Goal: Register for event/course

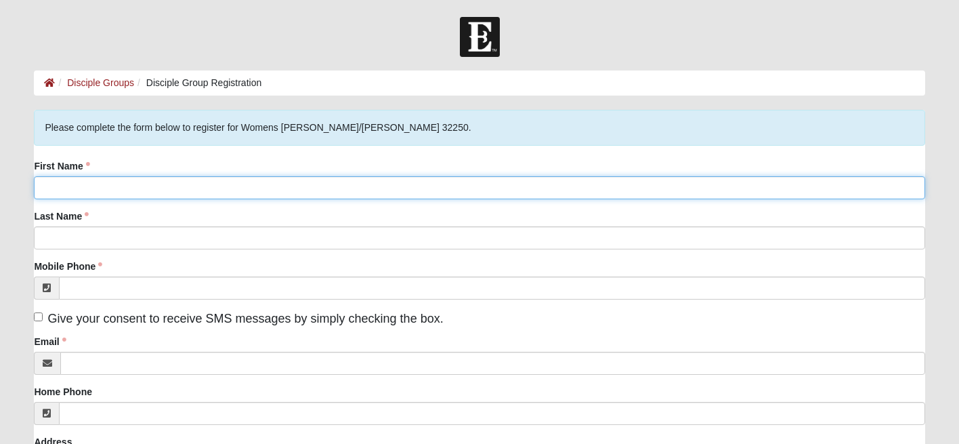
click at [387, 188] on input "First Name" at bounding box center [479, 187] width 890 height 23
type input "[PERSON_NAME]"
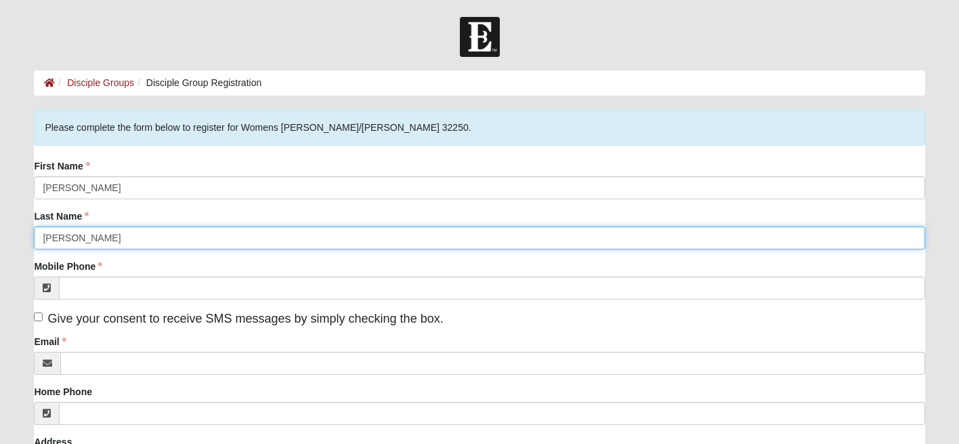
type input "[PERSON_NAME]"
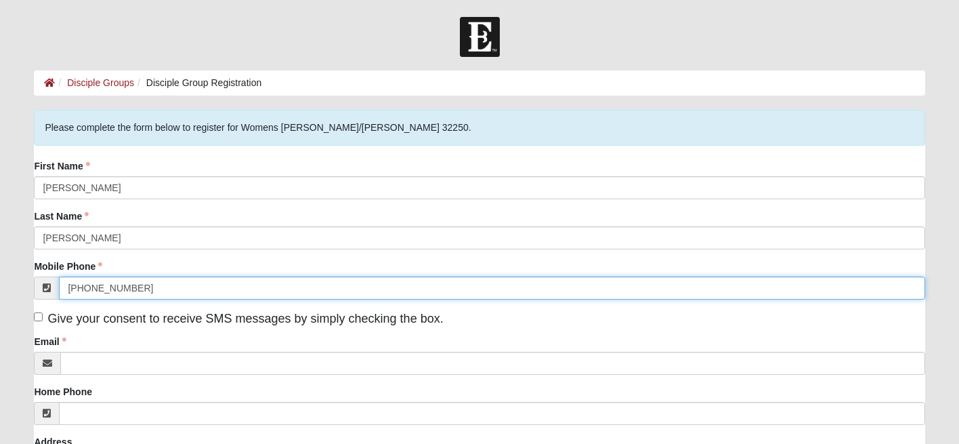
type input "(904) 716-4326"
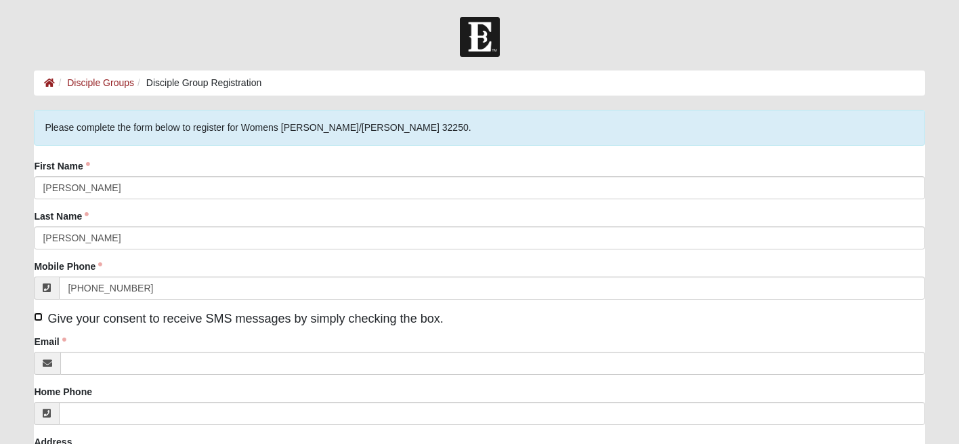
click at [41, 315] on input "Give your consent to receive SMS messages by simply checking the box." at bounding box center [38, 316] width 9 height 9
checkbox input "true"
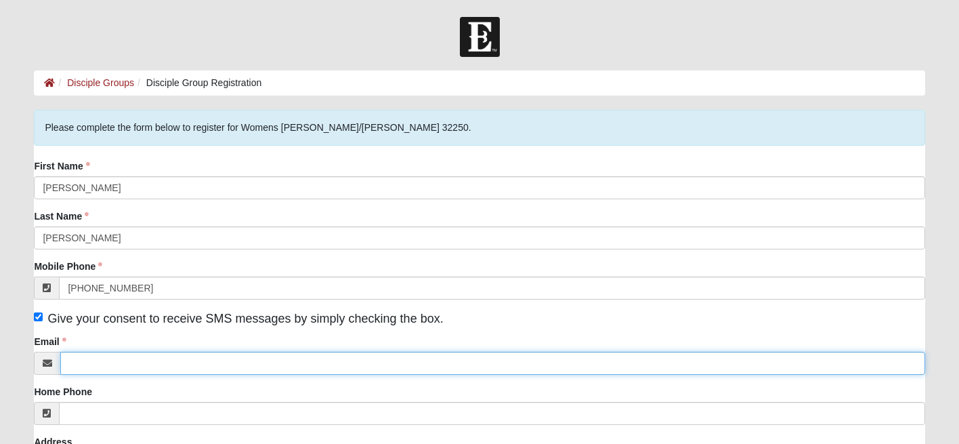
click at [96, 355] on input "Email" at bounding box center [492, 362] width 864 height 23
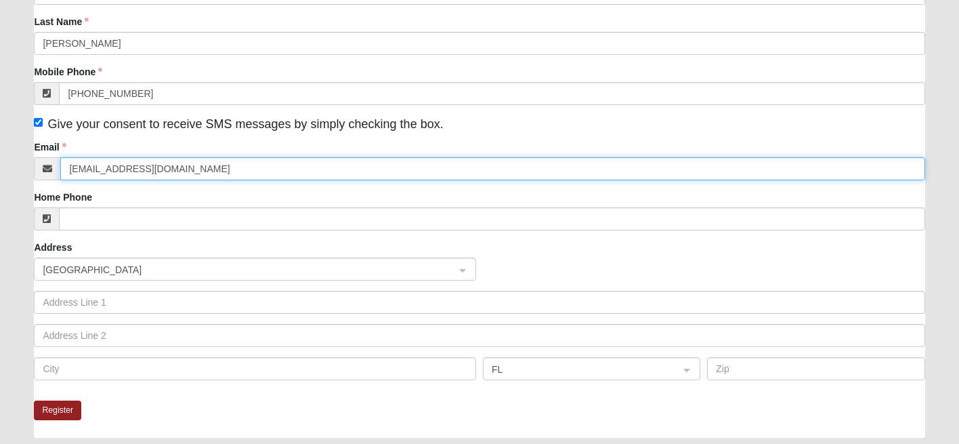
scroll to position [195, 0]
type input "kristenjetter@gmail.com"
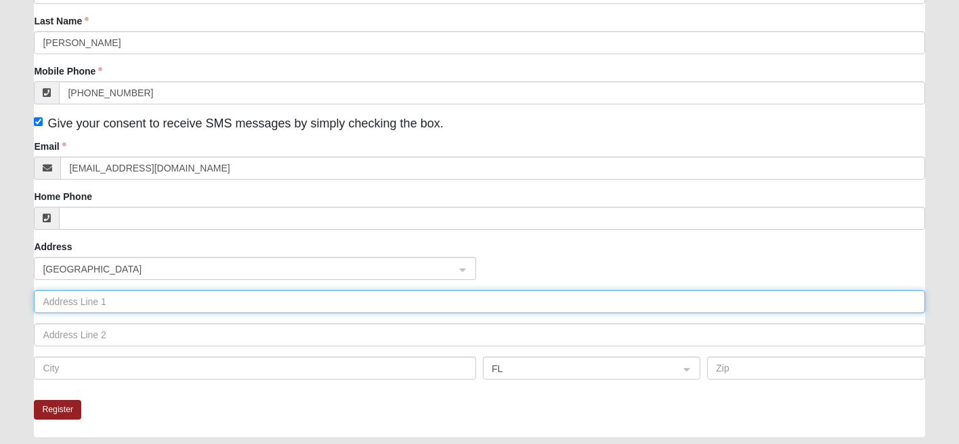
click at [76, 306] on input "text" at bounding box center [479, 301] width 890 height 23
type input "4024"
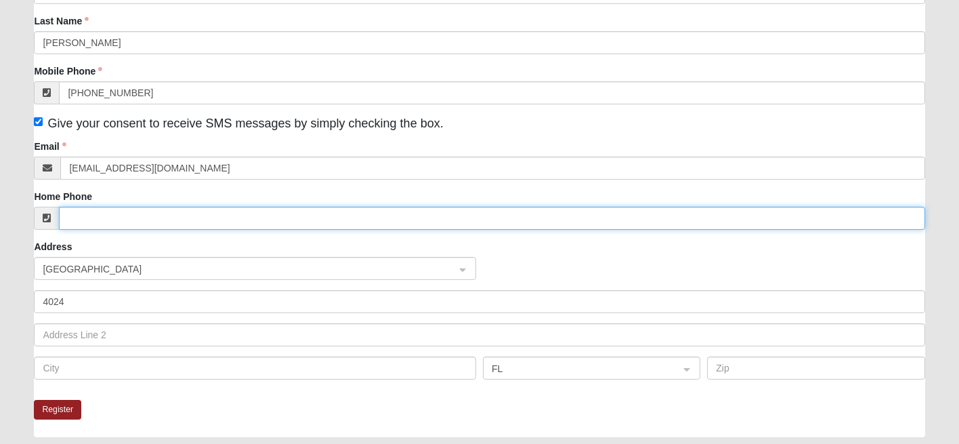
type input "9047164326"
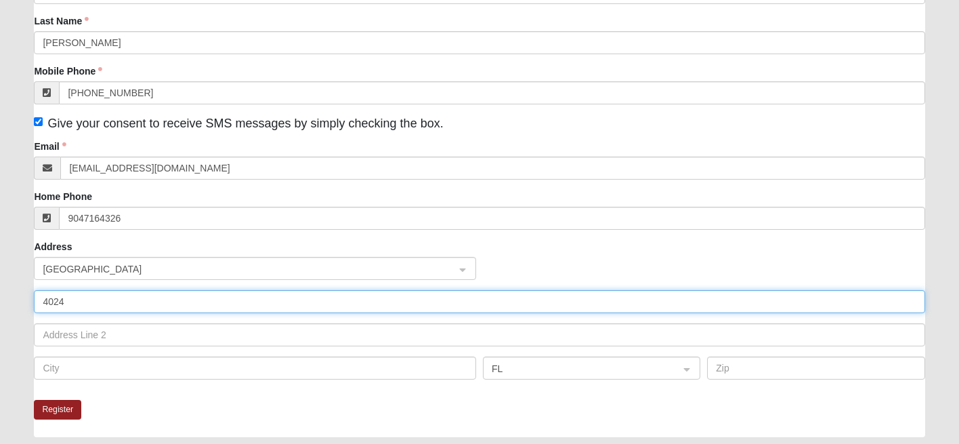
type input "4024 Grande Blvd"
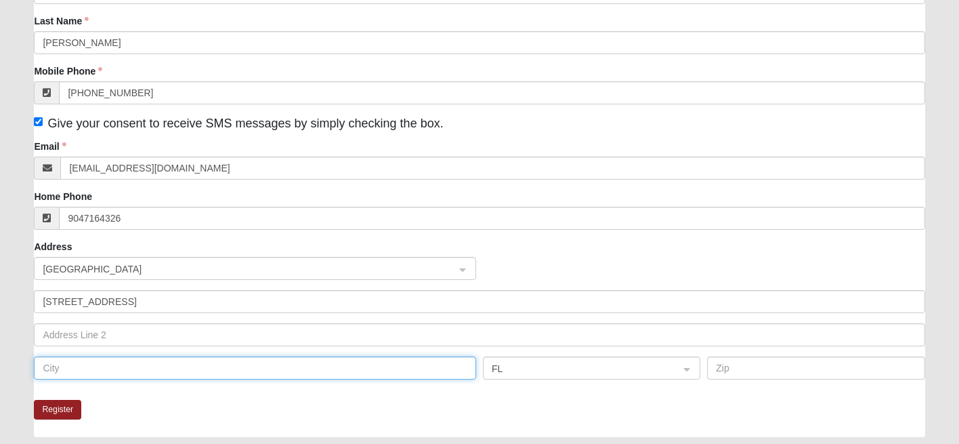
type input "Jacksonville Beach"
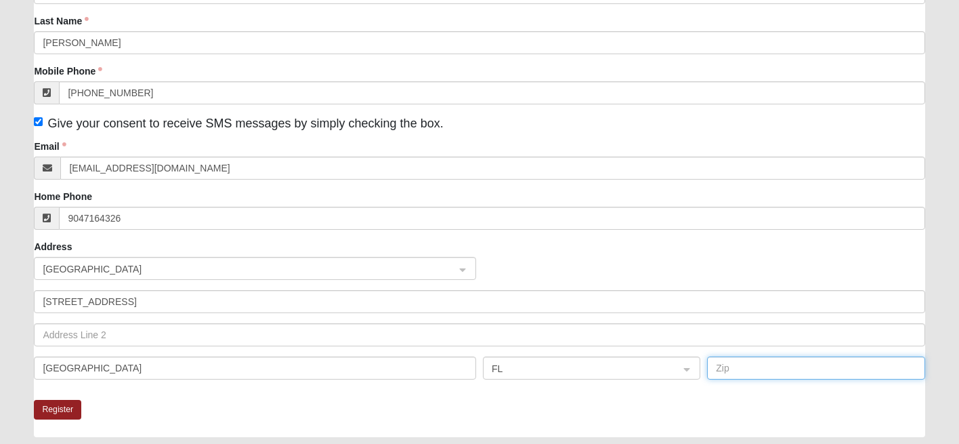
type input "32250"
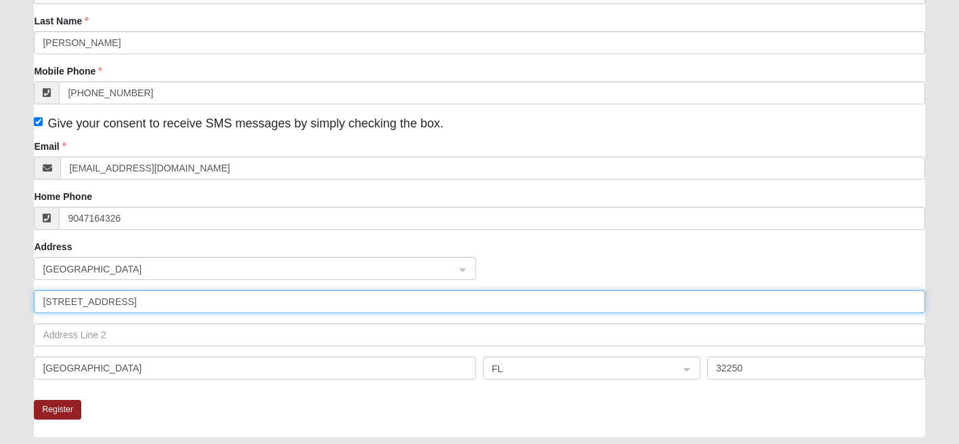
type input "(904) 716-4326"
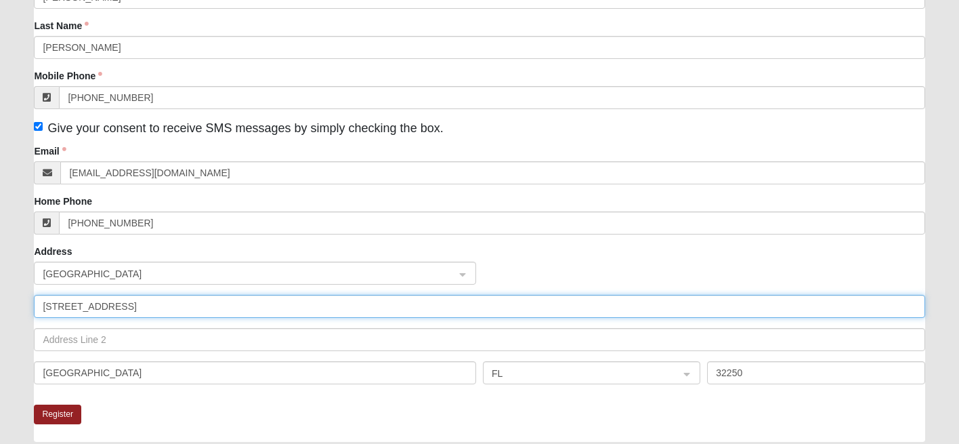
scroll to position [203, 0]
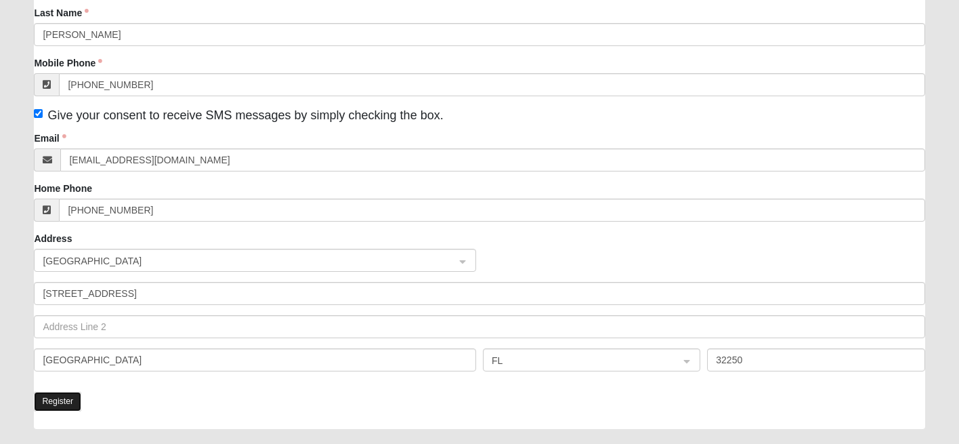
click at [70, 399] on button "Register" at bounding box center [57, 401] width 47 height 20
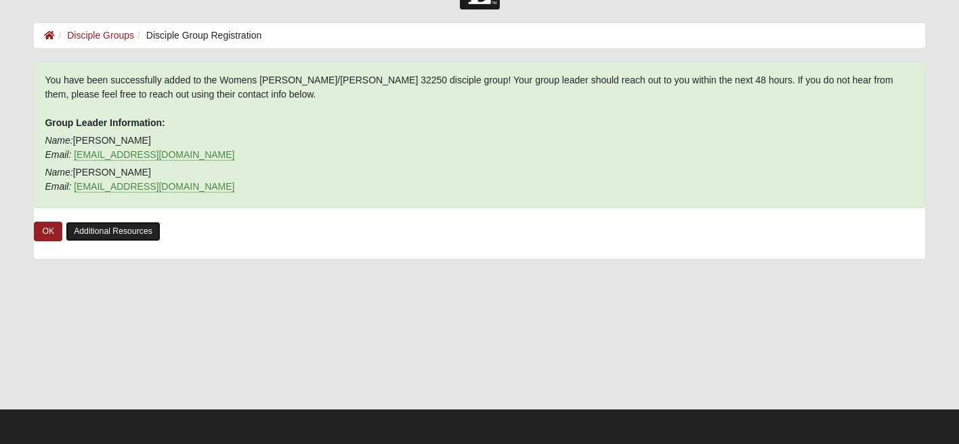
click at [121, 228] on link "Additional Resources" at bounding box center [113, 231] width 95 height 20
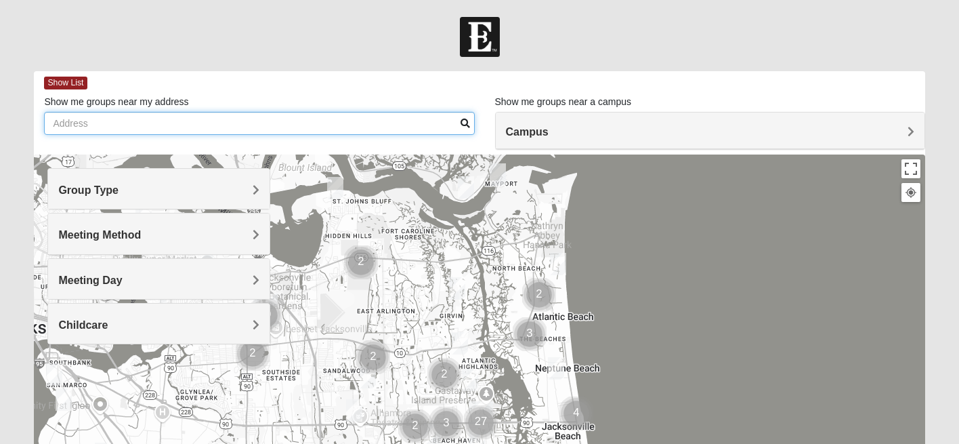
click at [379, 123] on input "Show me groups near my address" at bounding box center [259, 123] width 430 height 23
type input "32250"
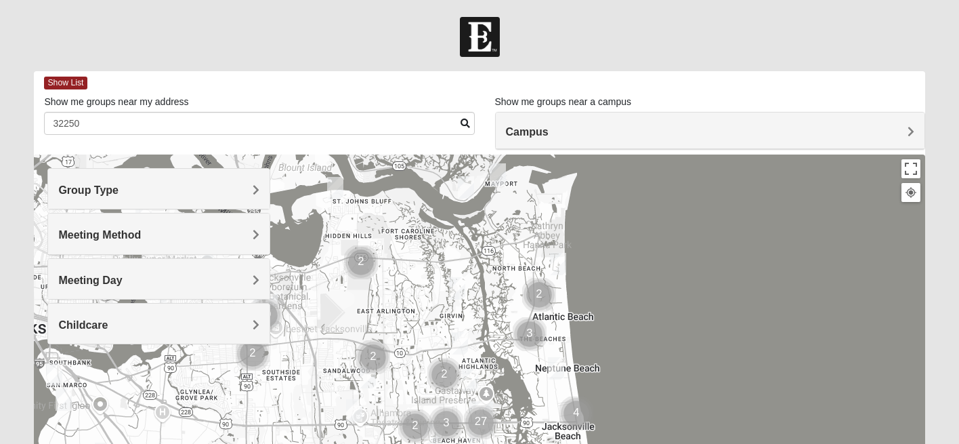
click at [239, 195] on h4 "Group Type" at bounding box center [158, 190] width 201 height 13
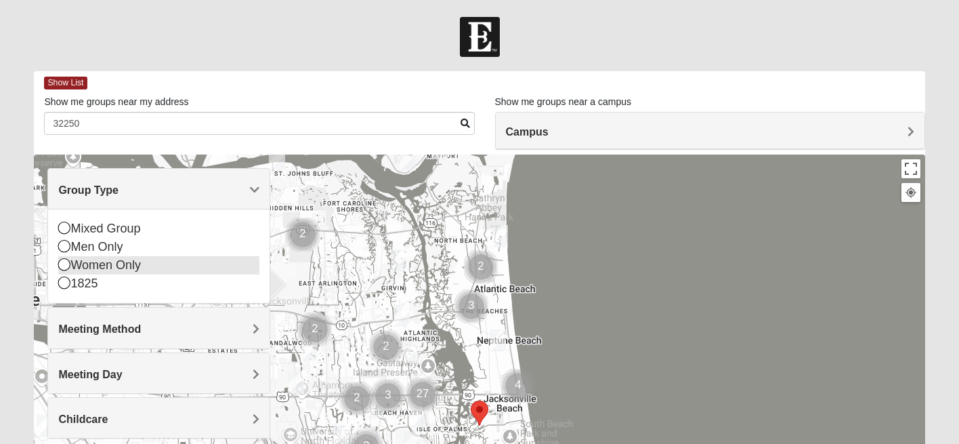
click at [127, 267] on div "Women Only" at bounding box center [158, 265] width 201 height 18
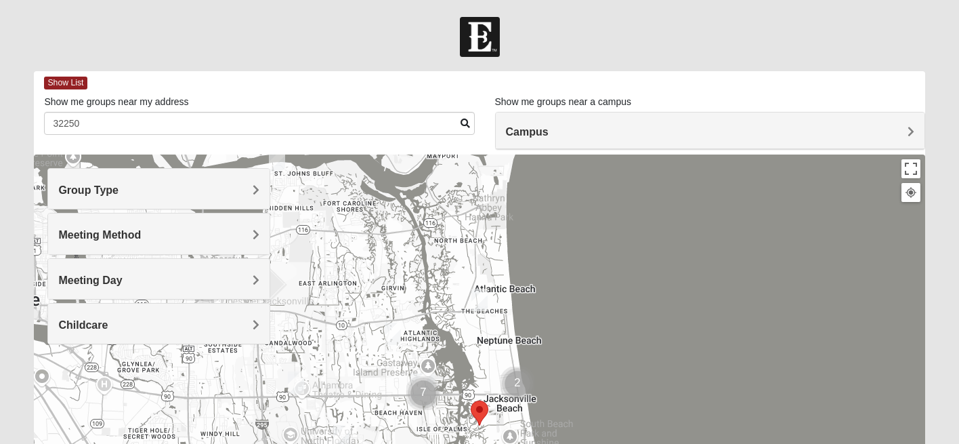
click at [223, 238] on h4 "Meeting Method" at bounding box center [158, 234] width 201 height 13
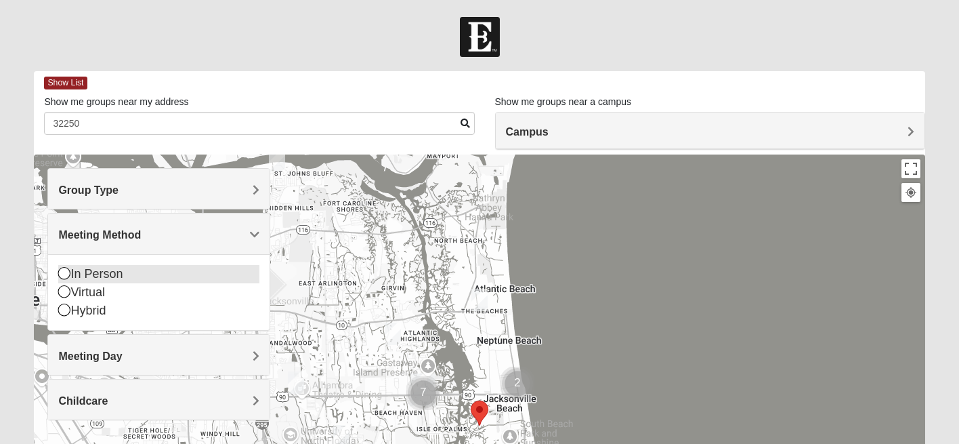
click at [65, 274] on icon at bounding box center [64, 273] width 12 height 12
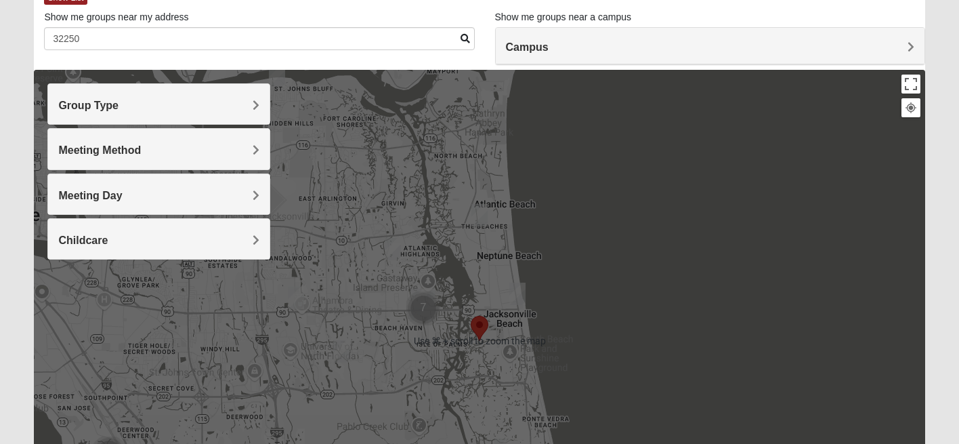
scroll to position [87, 0]
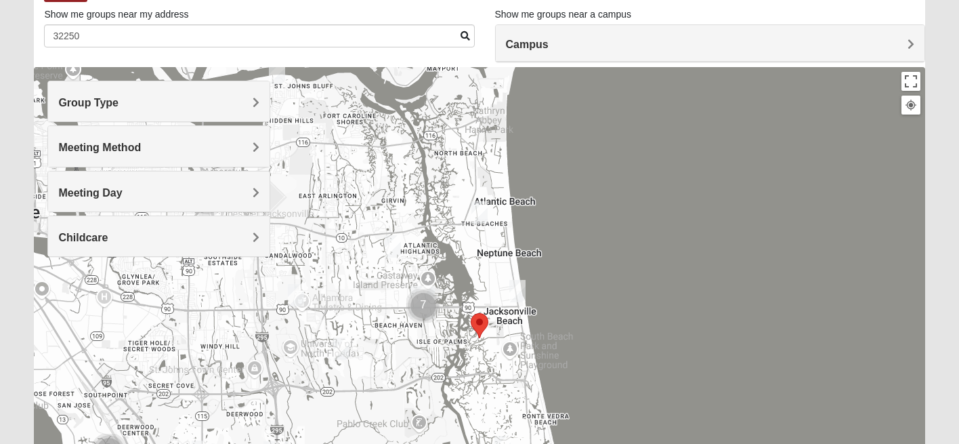
click at [519, 291] on img "Womens Sparkman/Flautt 32250" at bounding box center [517, 291] width 16 height 22
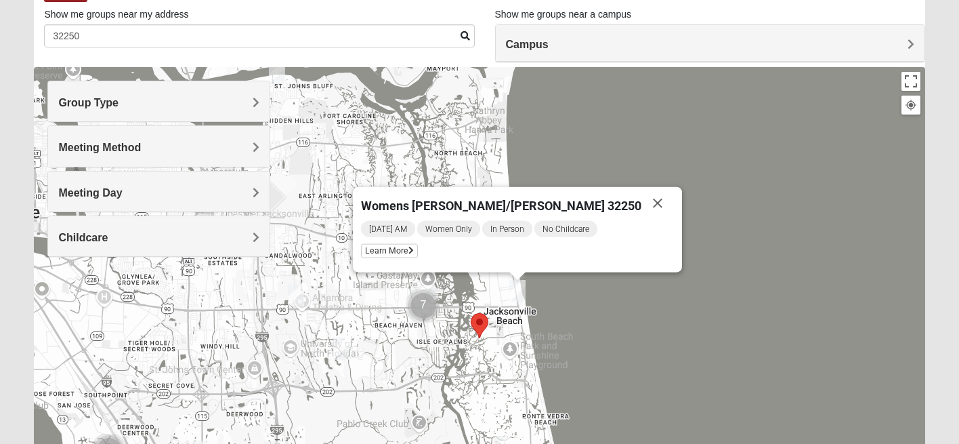
click at [471, 313] on area "Selected Address" at bounding box center [471, 313] width 0 height 0
click at [641, 200] on button "Close" at bounding box center [657, 203] width 33 height 33
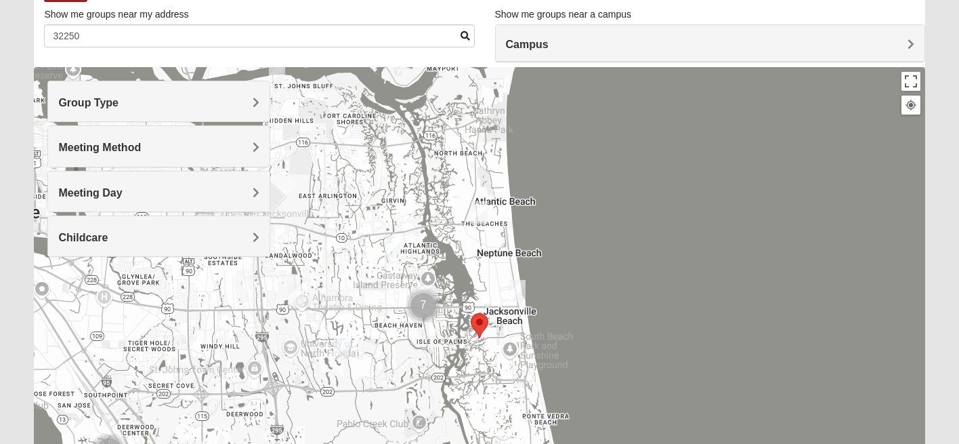
click at [481, 209] on img "Womens Foran 32233" at bounding box center [479, 212] width 16 height 22
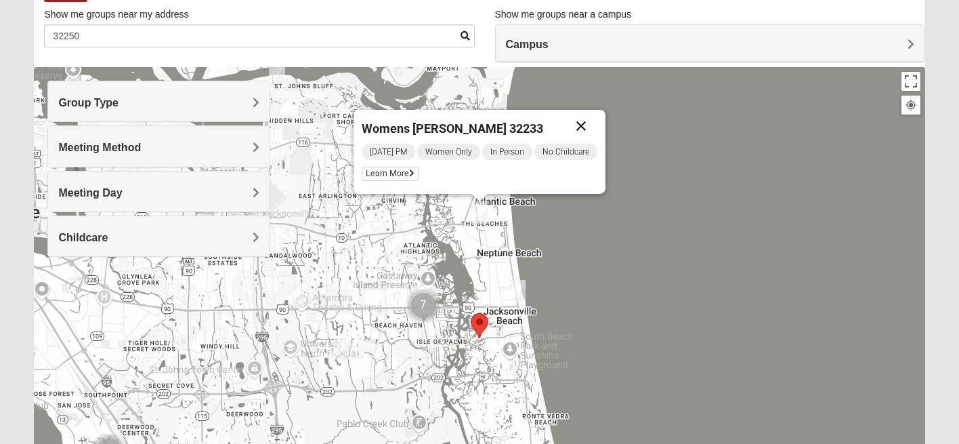
click at [590, 125] on button "Close" at bounding box center [581, 126] width 33 height 33
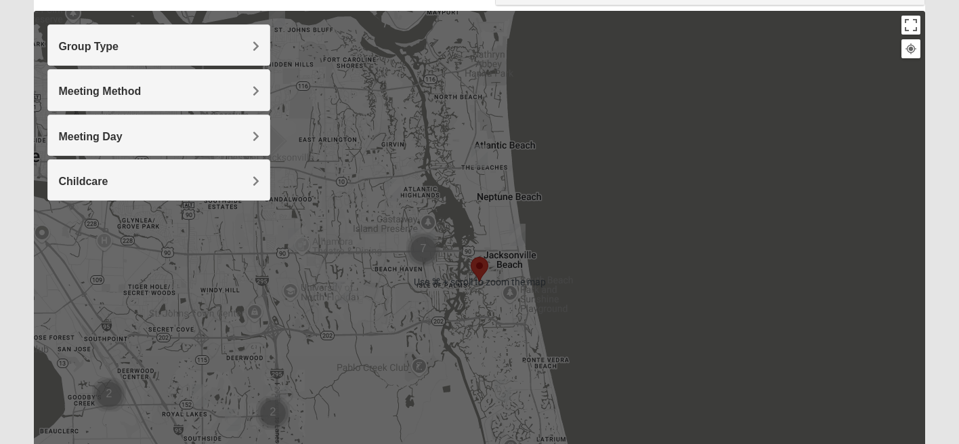
scroll to position [192, 0]
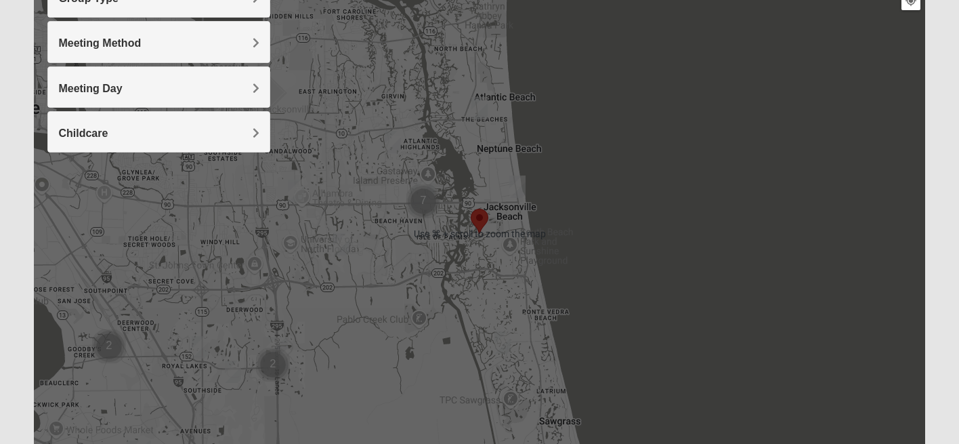
click at [503, 338] on img "Womens Paul 32082" at bounding box center [502, 342] width 16 height 22
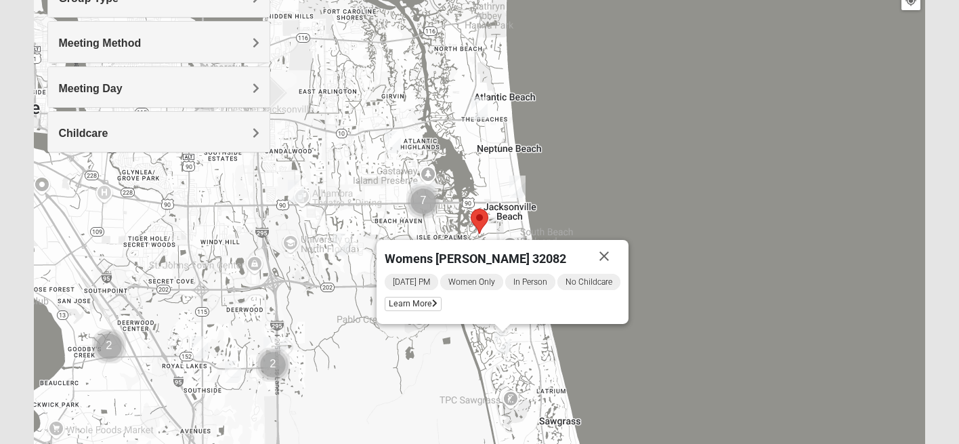
click at [629, 173] on div "Womens [PERSON_NAME] 32082 [DATE] PM Women Only In Person No Childcare Learn Mo…" at bounding box center [479, 234] width 890 height 542
click at [607, 256] on button "Close" at bounding box center [604, 256] width 33 height 33
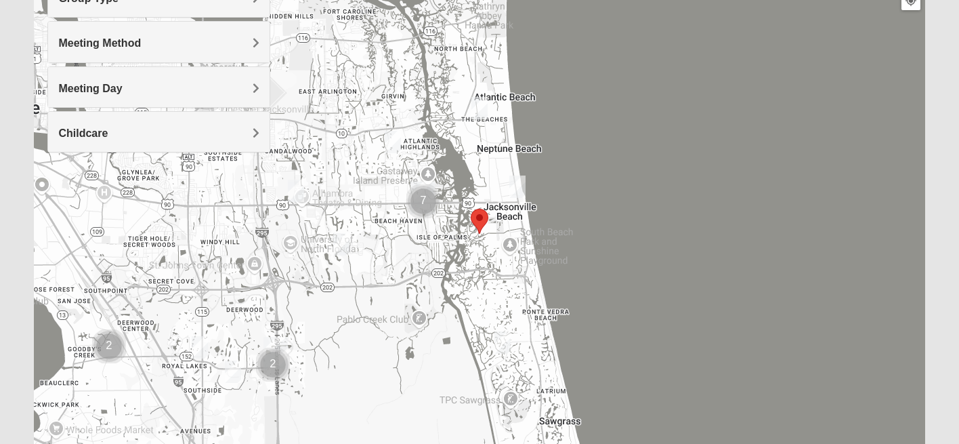
click at [519, 182] on img "Womens Sparkman/Flautt 32250" at bounding box center [517, 186] width 16 height 22
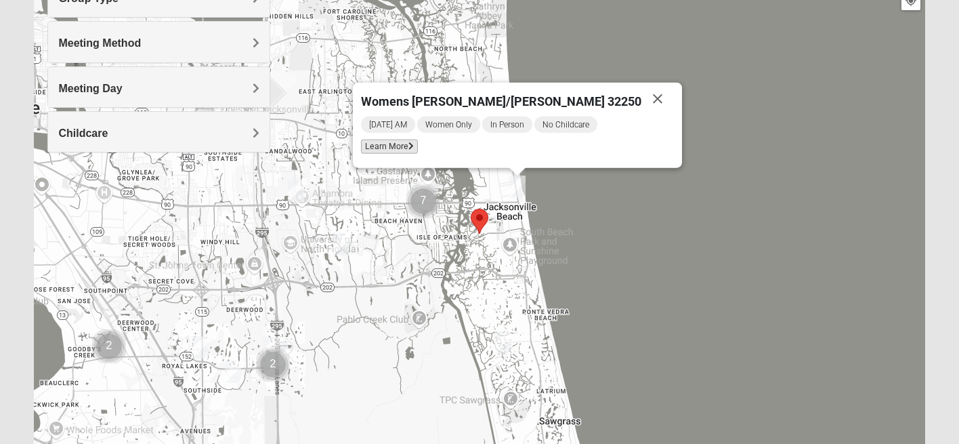
click at [418, 146] on span "Learn More" at bounding box center [389, 146] width 57 height 14
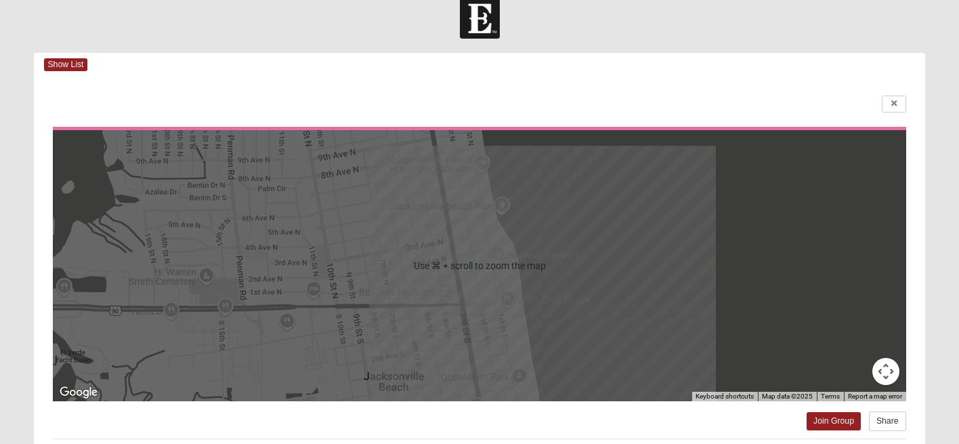
scroll to position [0, 0]
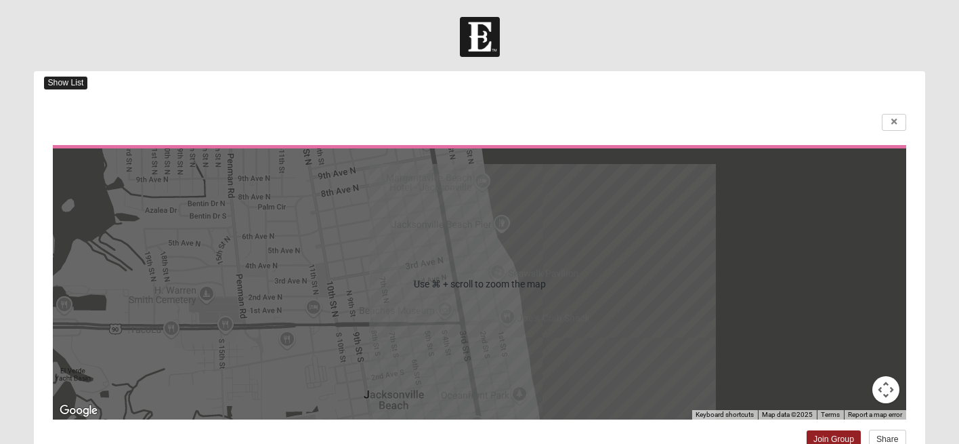
click at [61, 83] on span "Show List" at bounding box center [65, 83] width 43 height 13
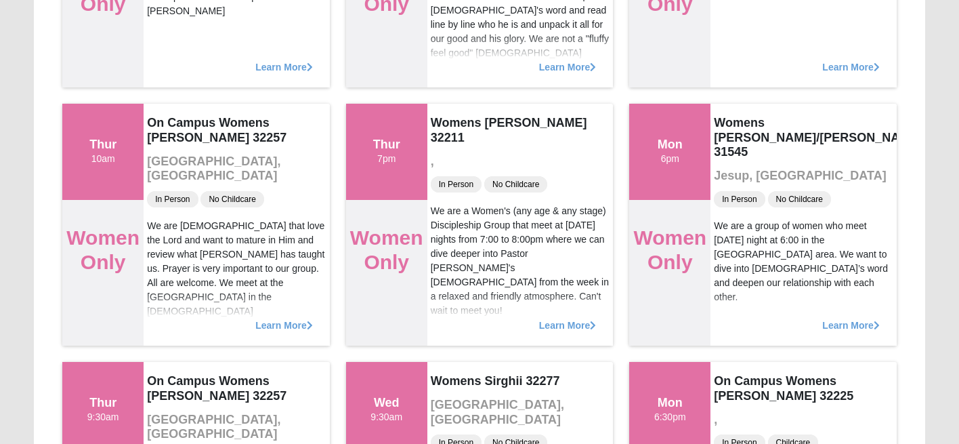
scroll to position [586, 0]
